Goal: Task Accomplishment & Management: Manage account settings

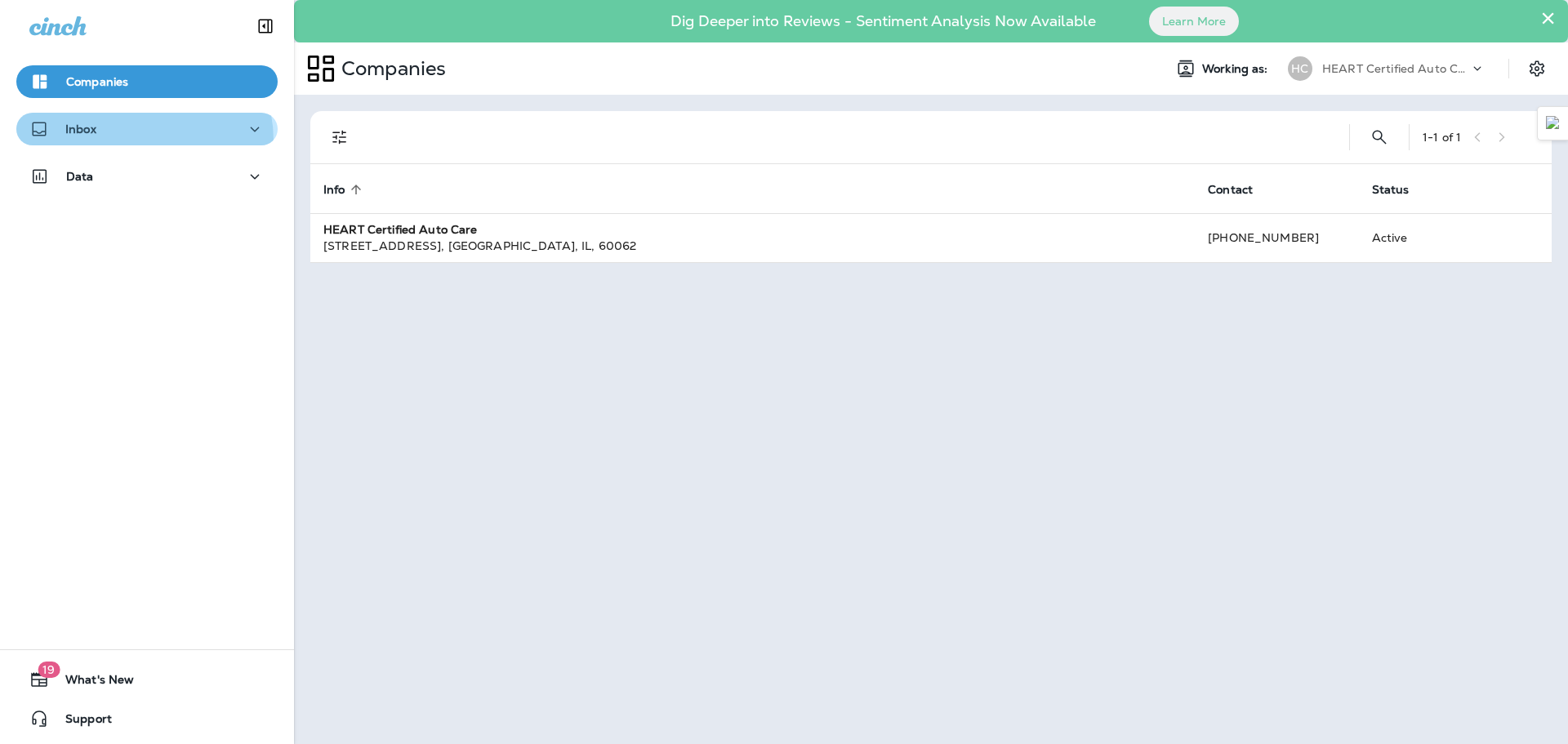
click at [117, 142] on button "Inbox" at bounding box center [147, 129] width 261 height 33
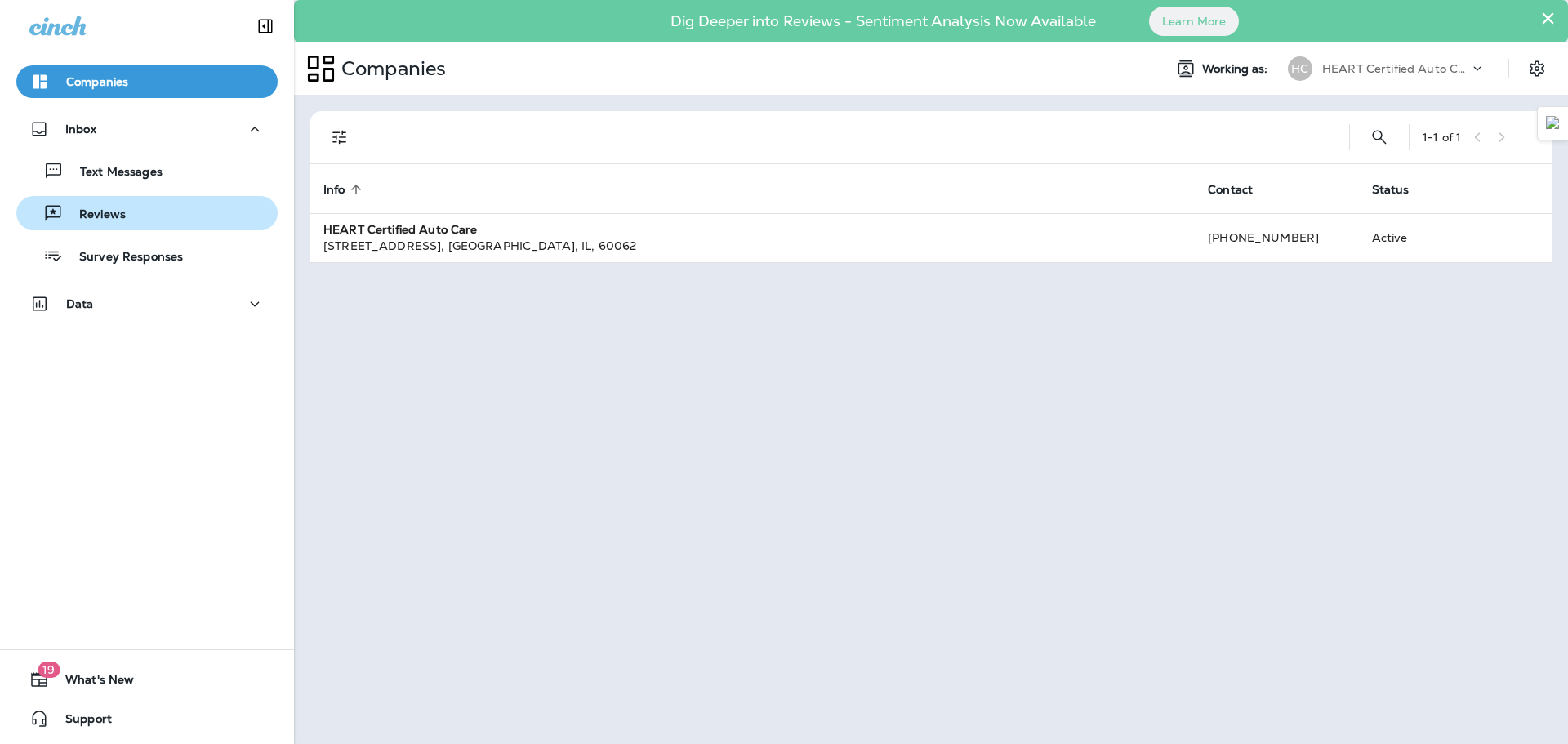
click at [131, 218] on div "Reviews" at bounding box center [147, 213] width 249 height 24
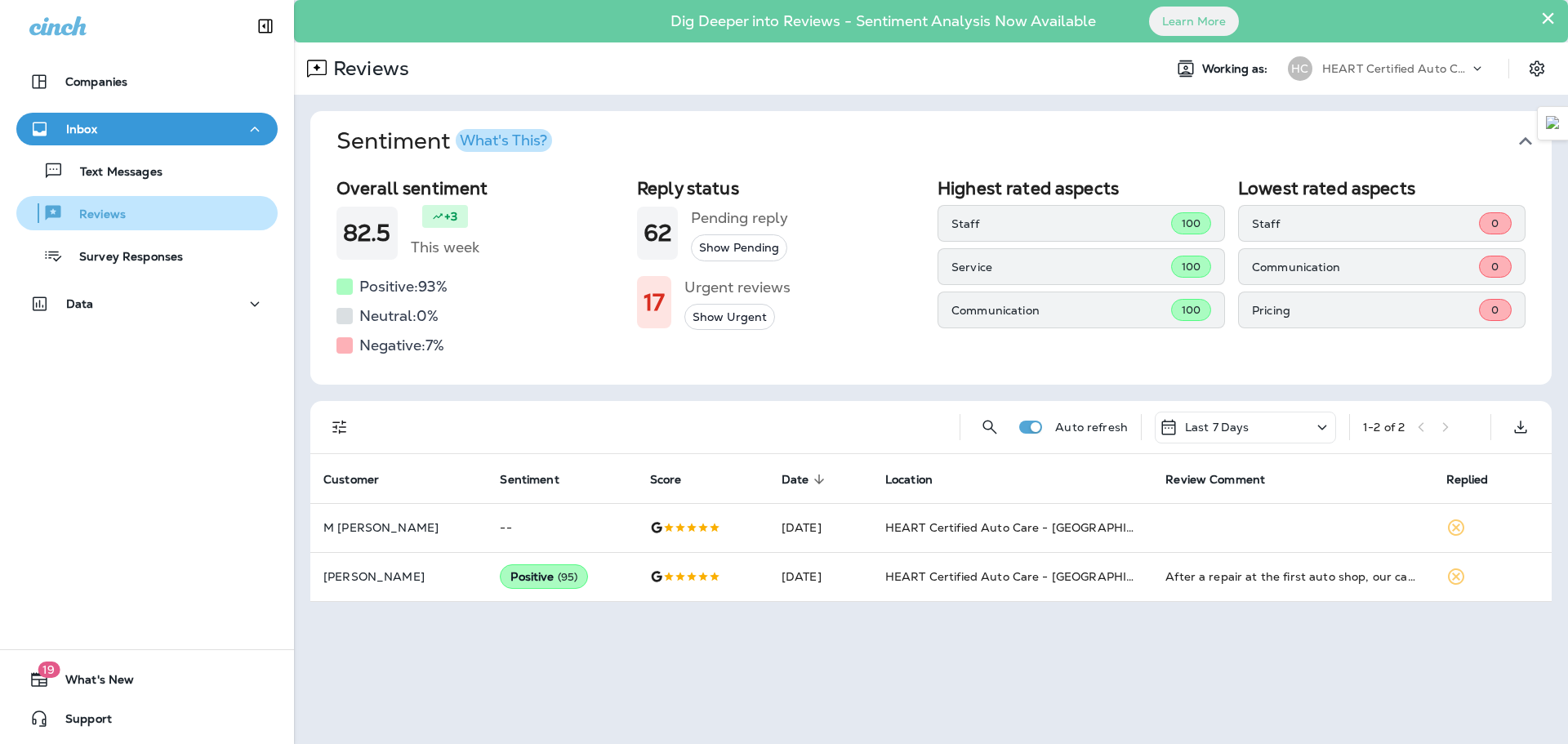
click at [70, 223] on p "Reviews" at bounding box center [94, 215] width 63 height 15
click at [180, 253] on div "Survey Responses" at bounding box center [147, 254] width 249 height 24
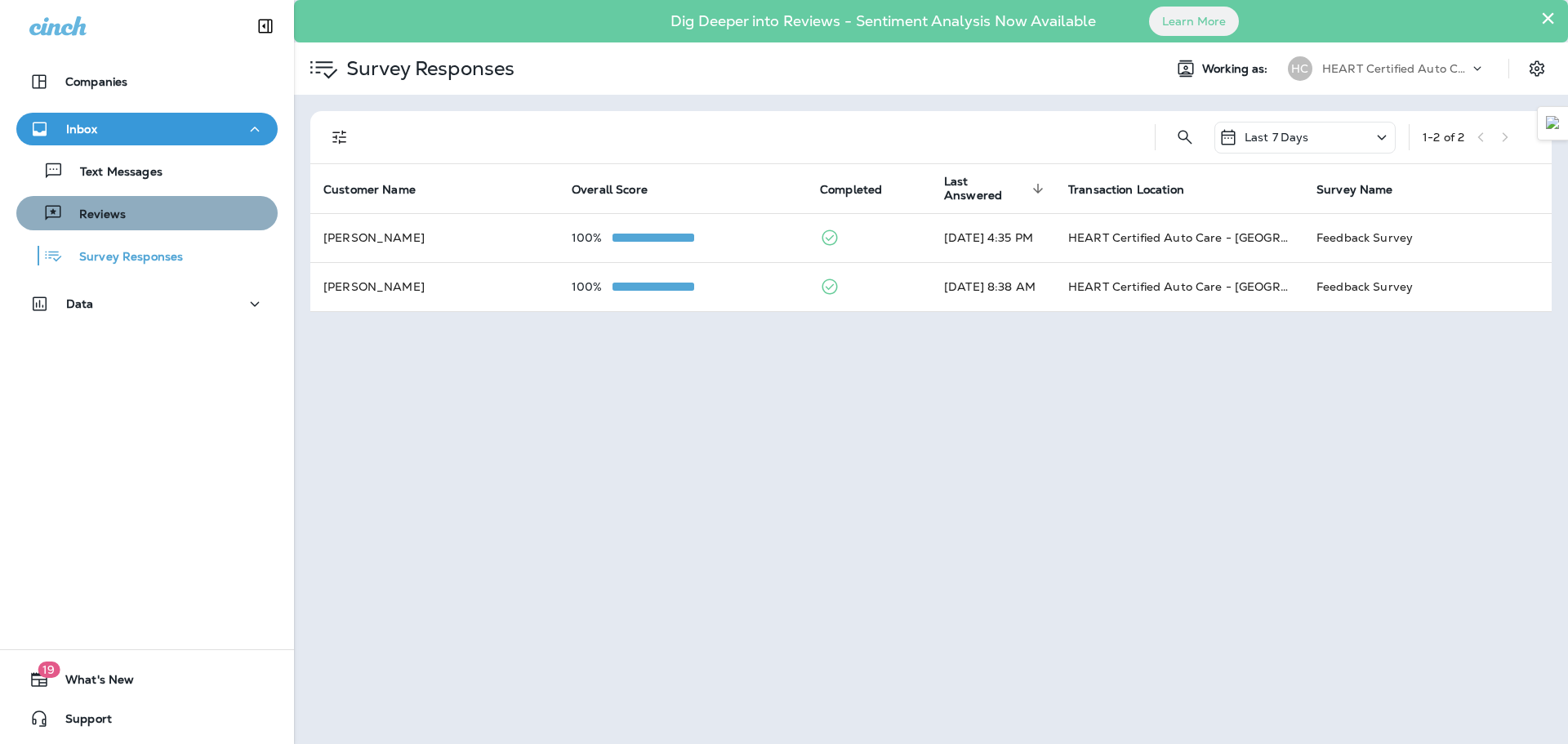
click at [180, 224] on div "Reviews" at bounding box center [147, 213] width 249 height 24
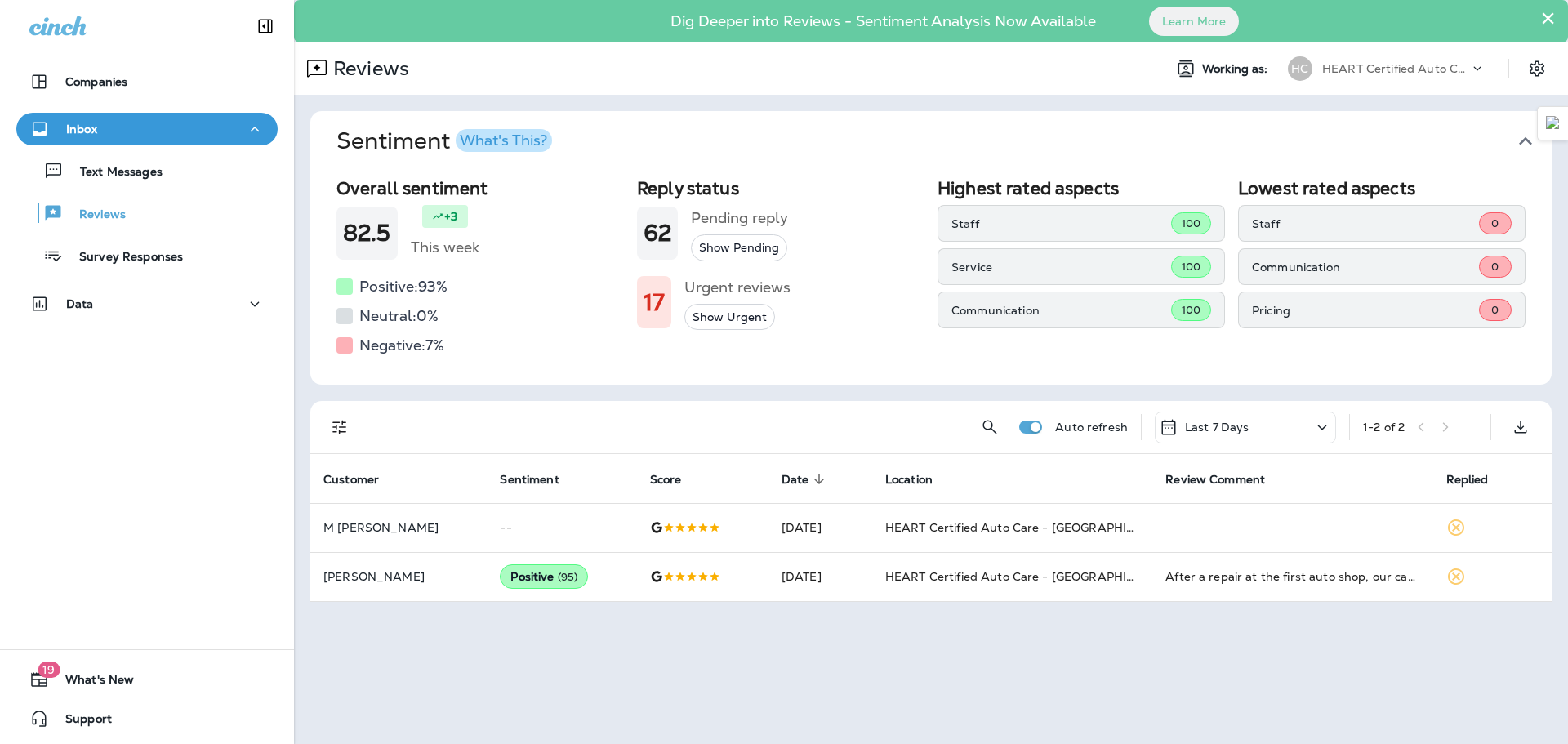
click at [1535, 18] on div "Dig Deeper into Reviews - Sentiment Analysis Now Available Learn More" at bounding box center [930, 21] width 1219 height 16
click at [1544, 22] on button "×" at bounding box center [1549, 17] width 15 height 26
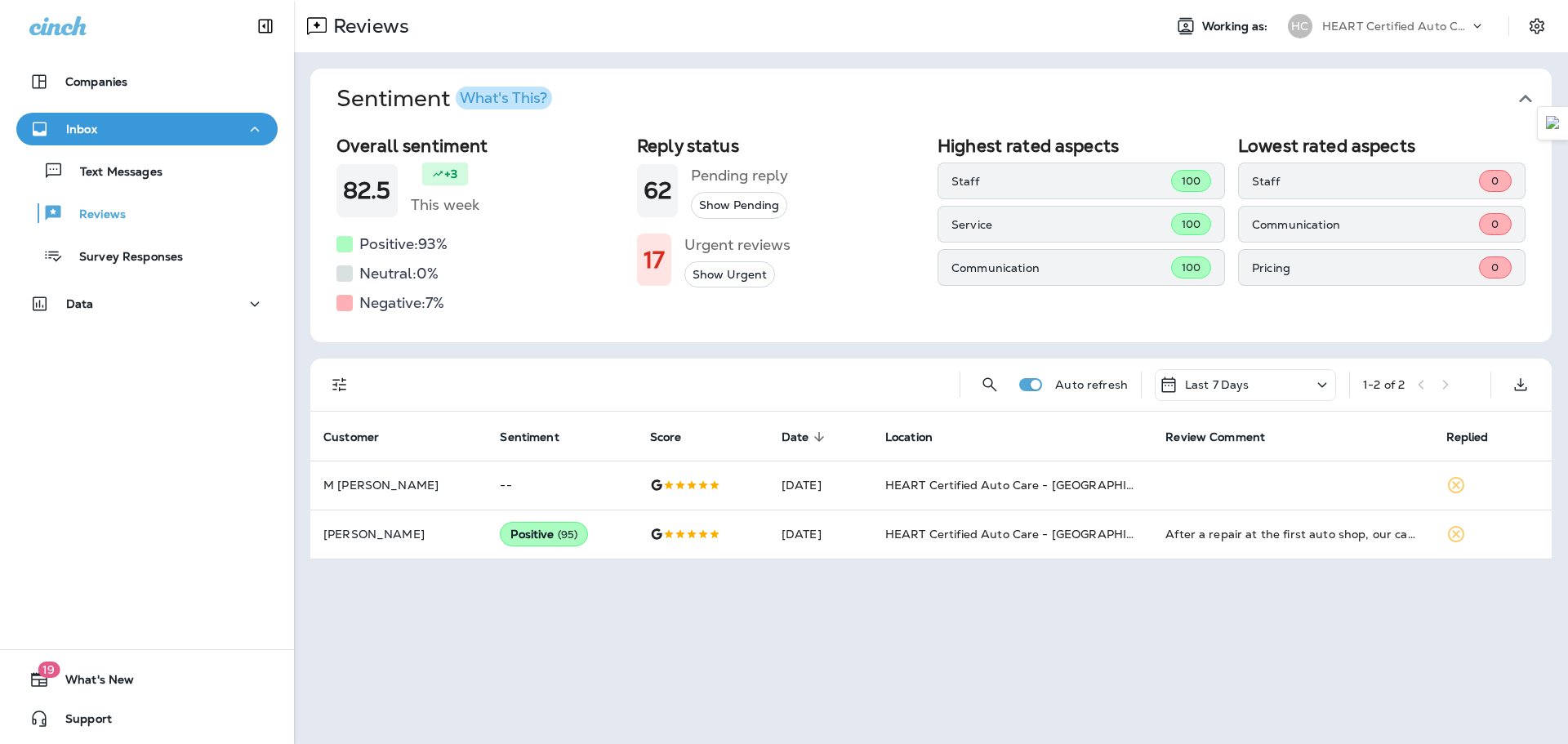
click at [1287, 386] on div "Last 7 Days" at bounding box center [1245, 384] width 181 height 32
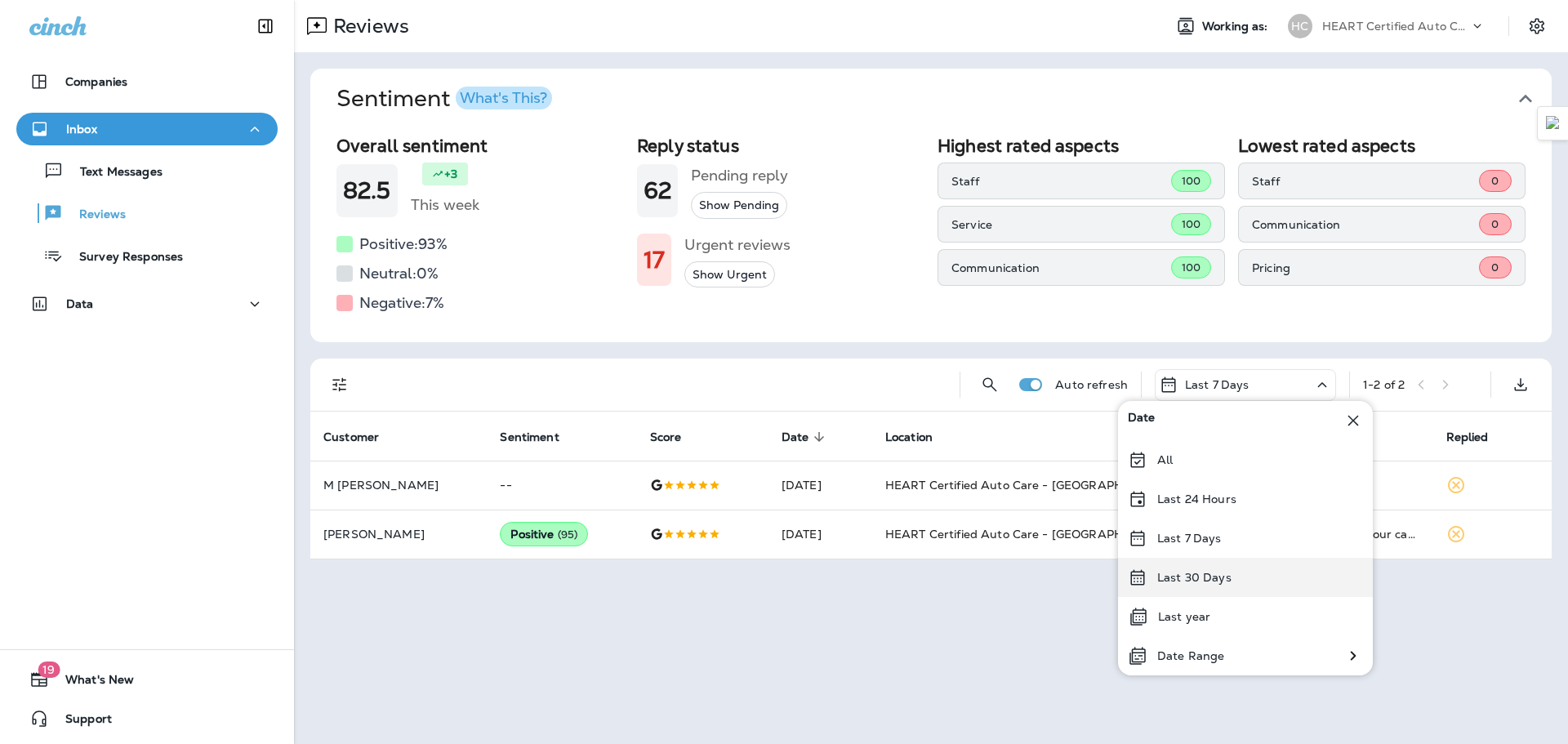
click at [1211, 577] on p "Last 30 Days" at bounding box center [1194, 578] width 75 height 14
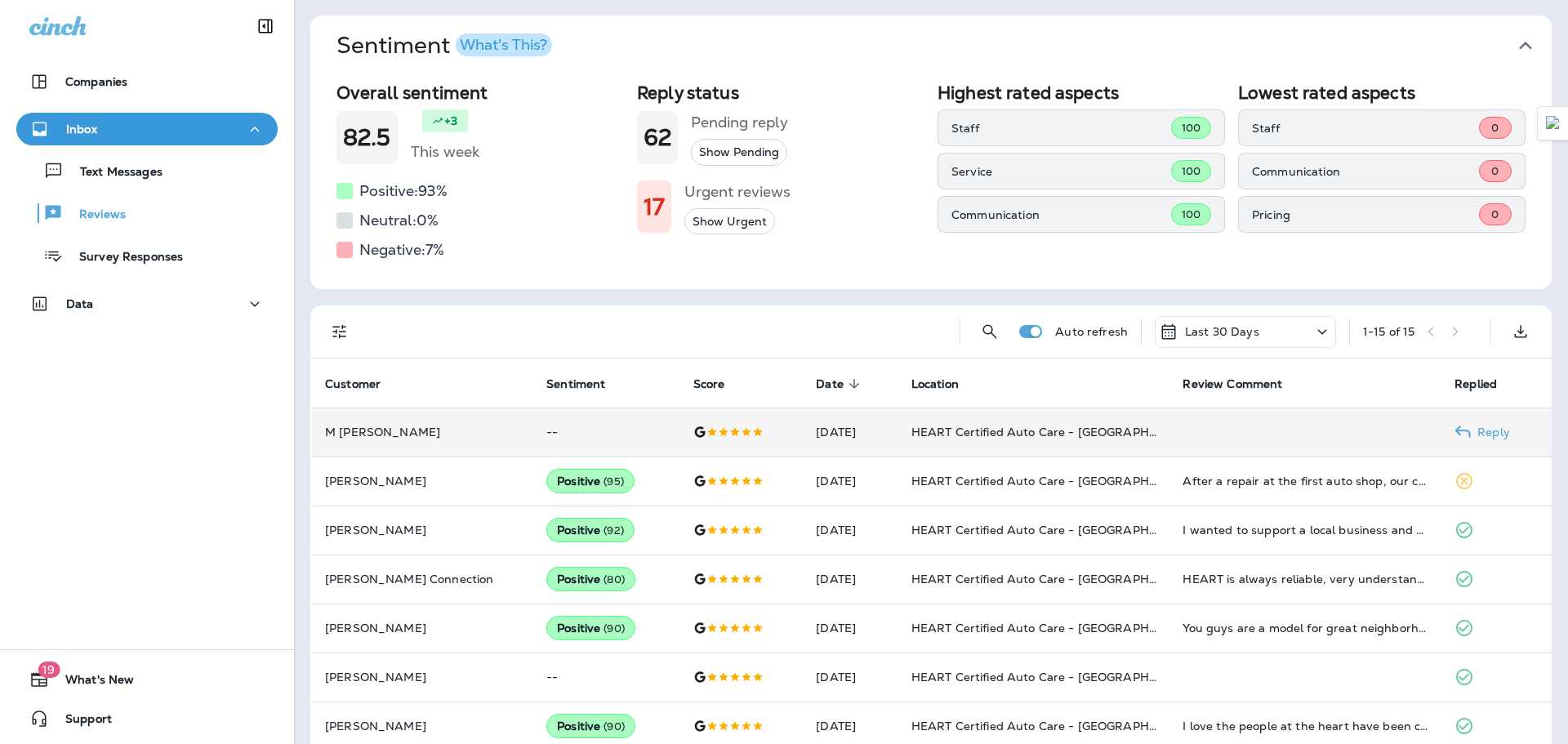
scroll to position [164, 0]
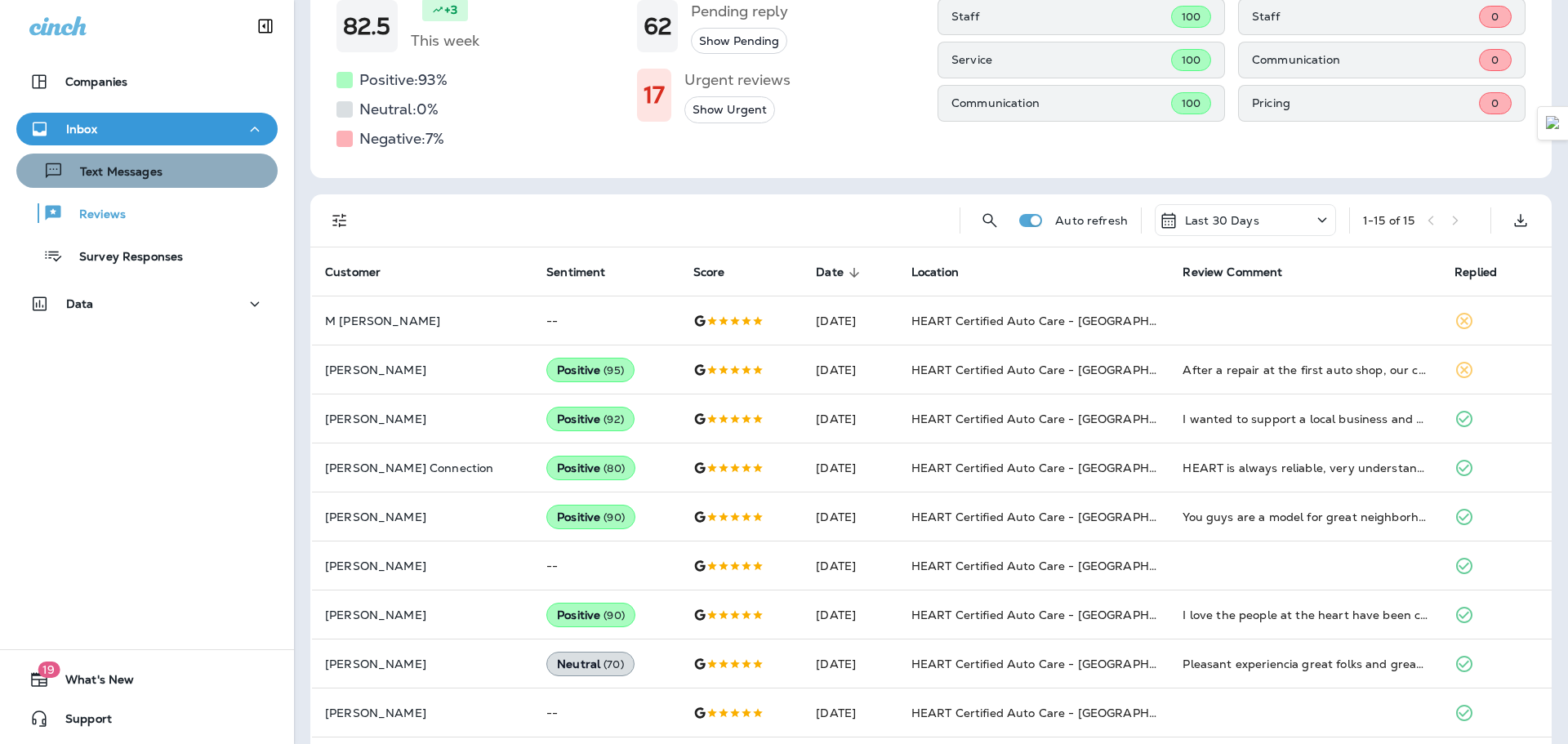
click at [192, 175] on div "Text Messages" at bounding box center [147, 170] width 249 height 24
